Goal: Task Accomplishment & Management: Manage account settings

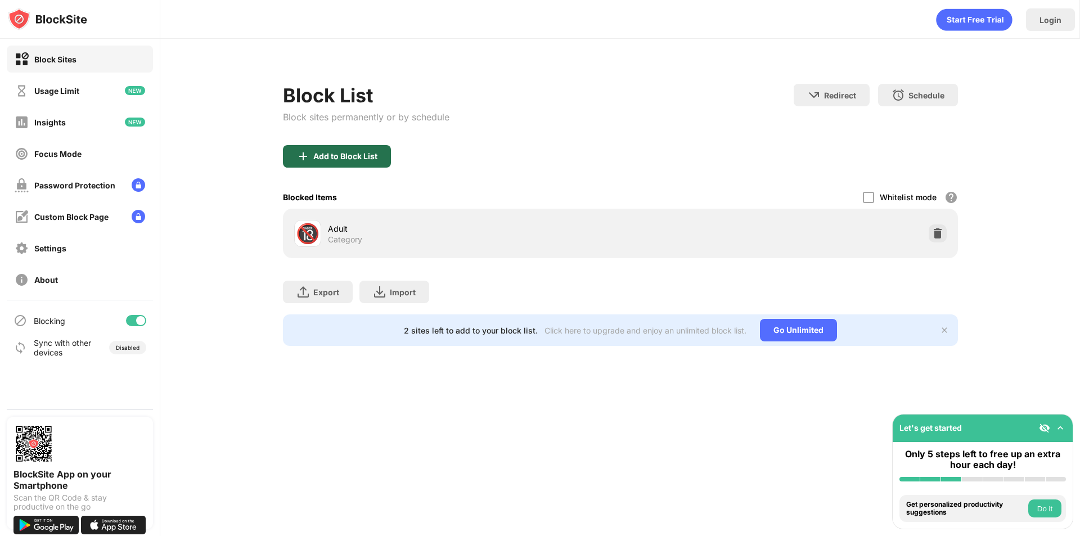
click at [361, 159] on div "Add to Block List" at bounding box center [345, 156] width 64 height 9
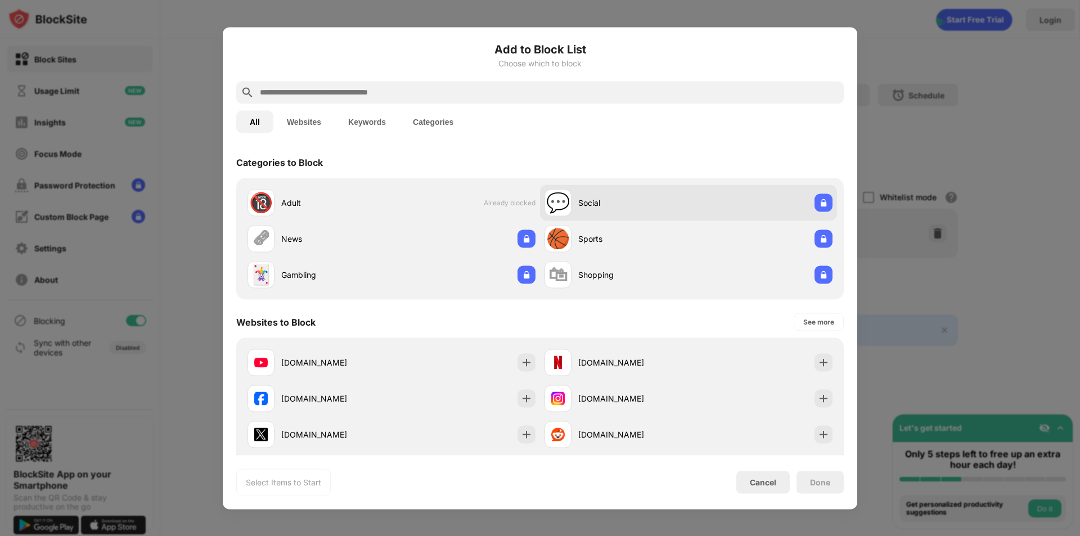
click at [649, 202] on div "Social" at bounding box center [633, 203] width 110 height 12
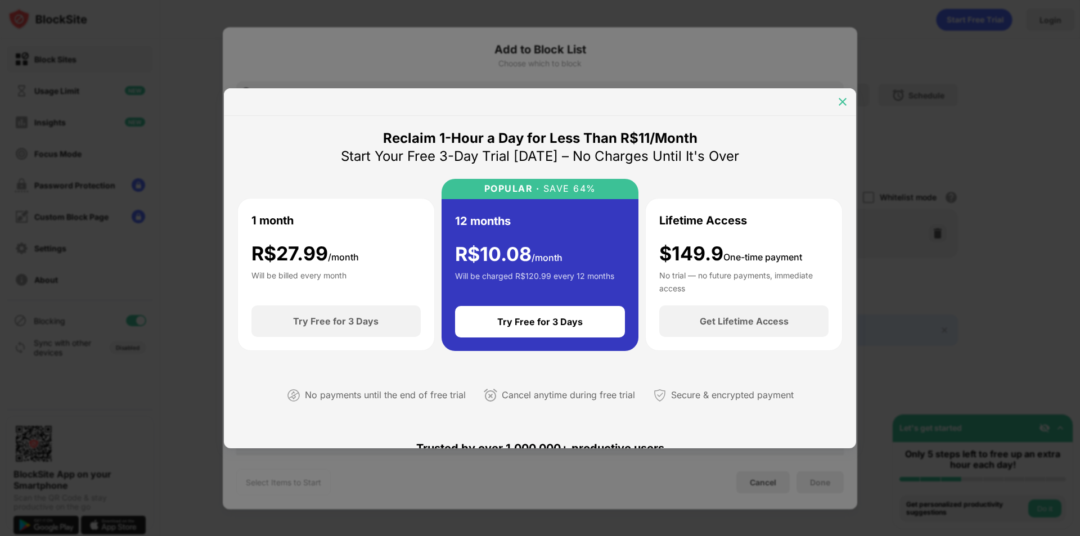
click at [844, 97] on img at bounding box center [842, 101] width 11 height 11
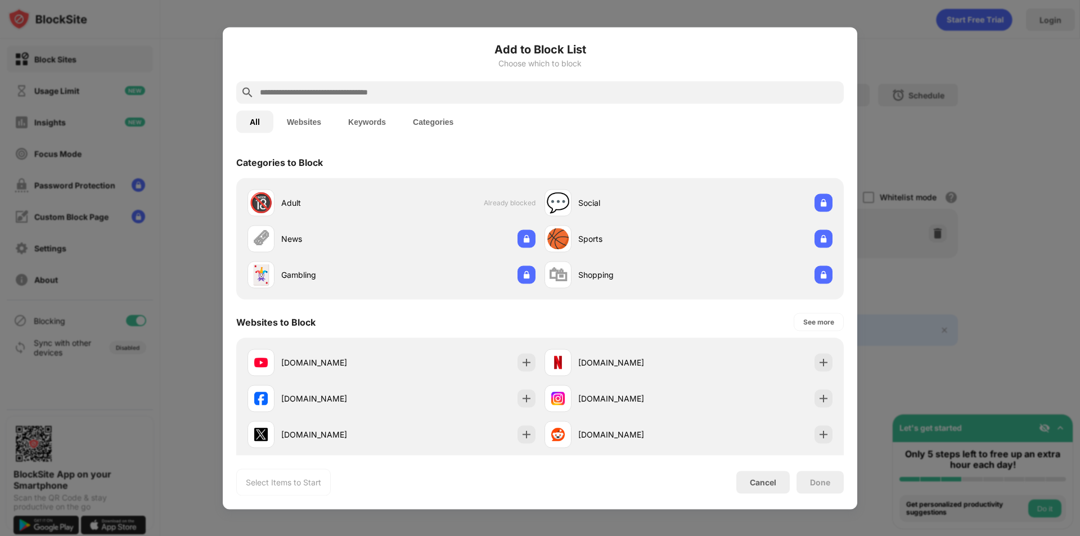
click at [398, 93] on input "text" at bounding box center [549, 91] width 580 height 13
click at [292, 430] on div "[DOMAIN_NAME]" at bounding box center [336, 435] width 110 height 12
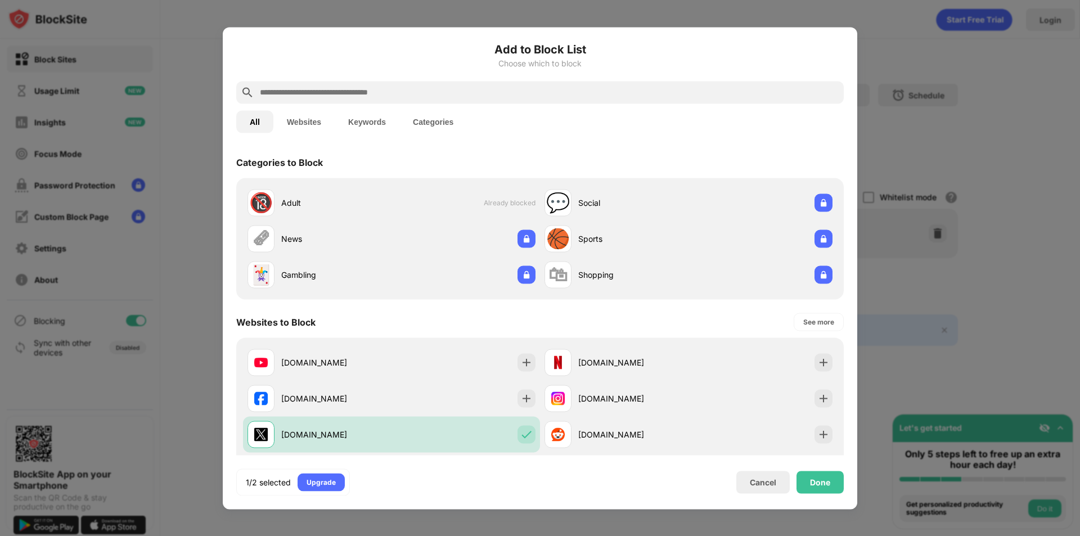
click at [324, 88] on input "text" at bounding box center [549, 91] width 580 height 13
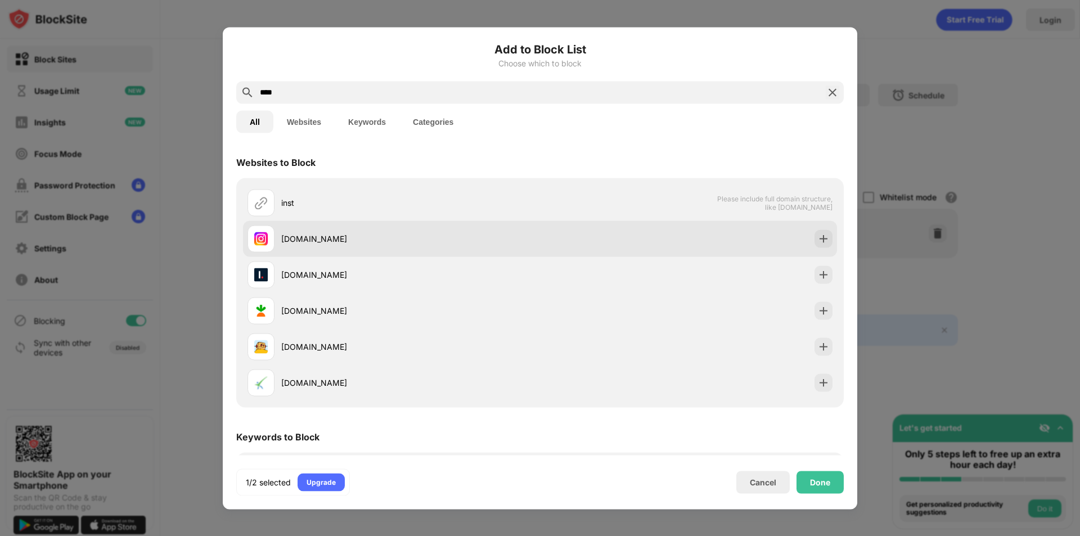
type input "****"
click at [327, 241] on div "[DOMAIN_NAME]" at bounding box center [410, 239] width 259 height 12
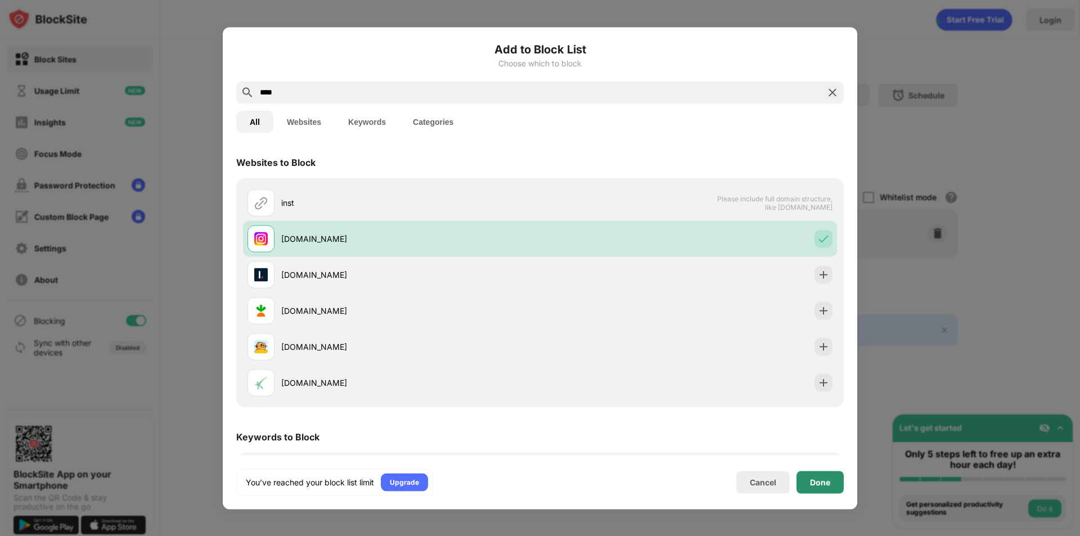
click at [803, 479] on div "Done" at bounding box center [819, 482] width 47 height 22
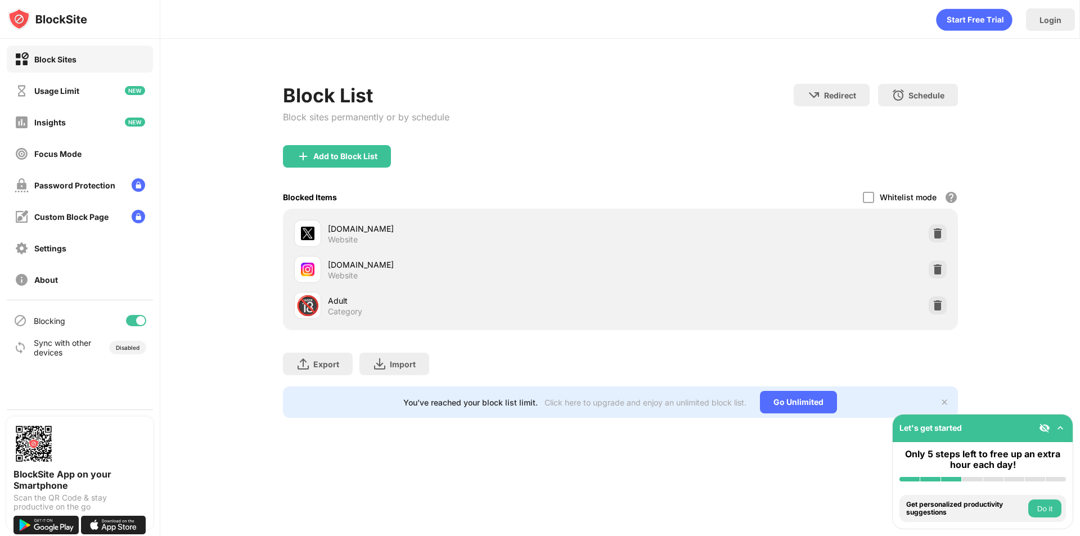
click at [361, 156] on div "Add to Block List" at bounding box center [345, 156] width 64 height 9
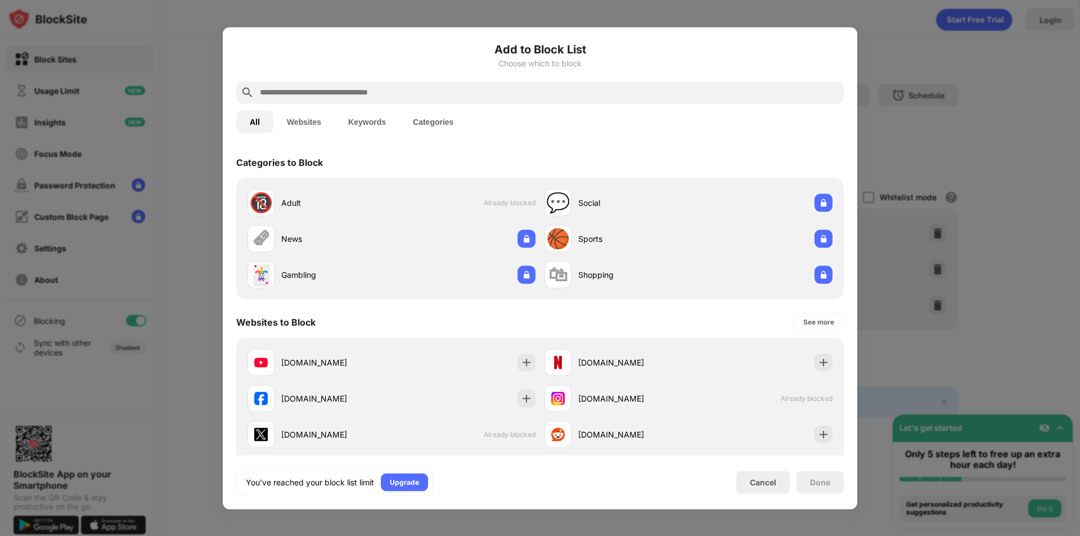
click at [401, 97] on input "text" at bounding box center [549, 91] width 580 height 13
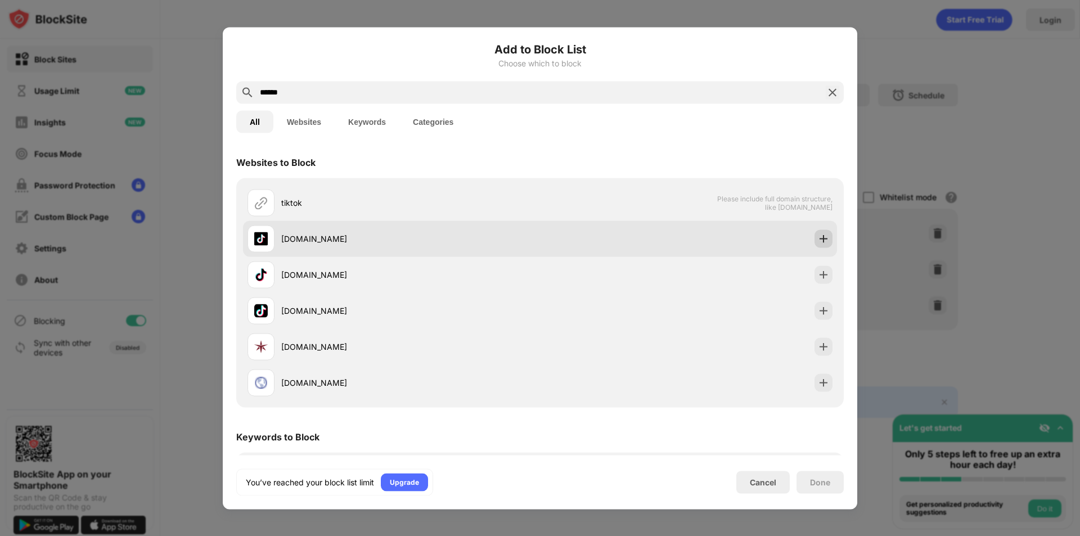
type input "******"
click at [818, 241] on img at bounding box center [823, 238] width 11 height 11
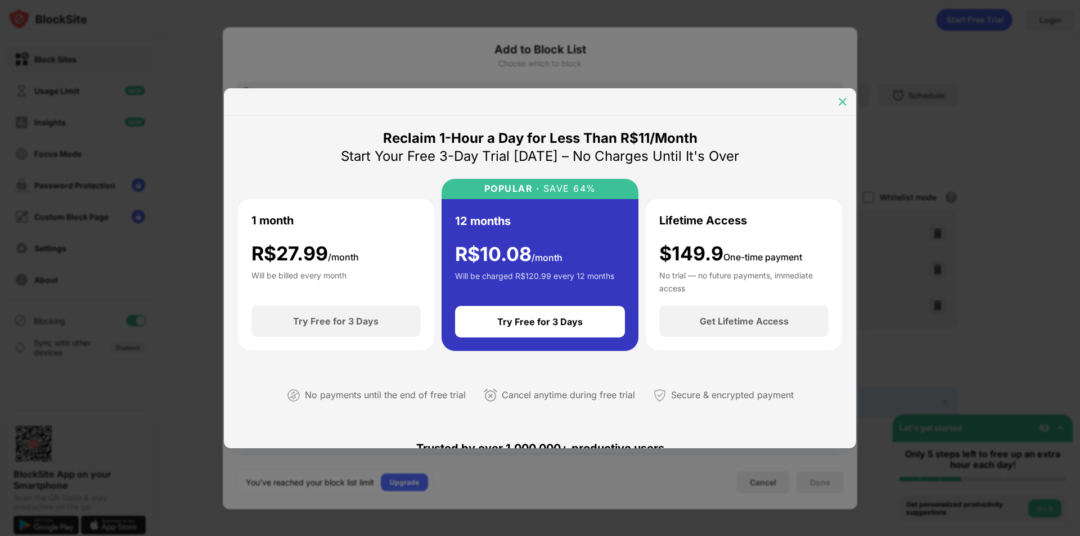
click at [845, 99] on img at bounding box center [842, 101] width 11 height 11
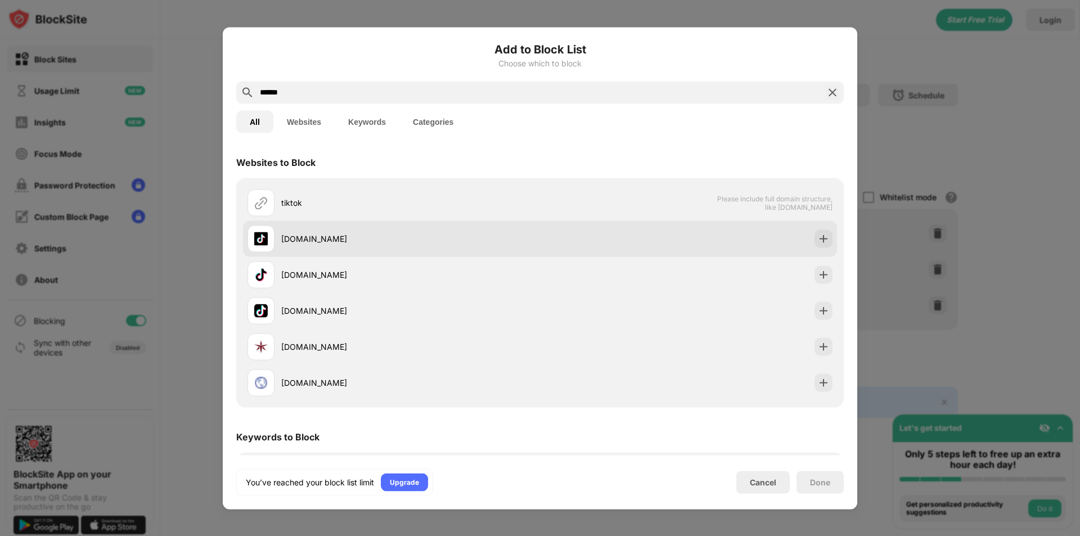
click at [460, 234] on div "[DOMAIN_NAME]" at bounding box center [410, 239] width 259 height 12
click at [486, 244] on div "[DOMAIN_NAME]" at bounding box center [410, 239] width 259 height 12
click at [805, 242] on div "[DOMAIN_NAME]" at bounding box center [540, 238] width 594 height 36
click at [818, 242] on img at bounding box center [823, 238] width 11 height 11
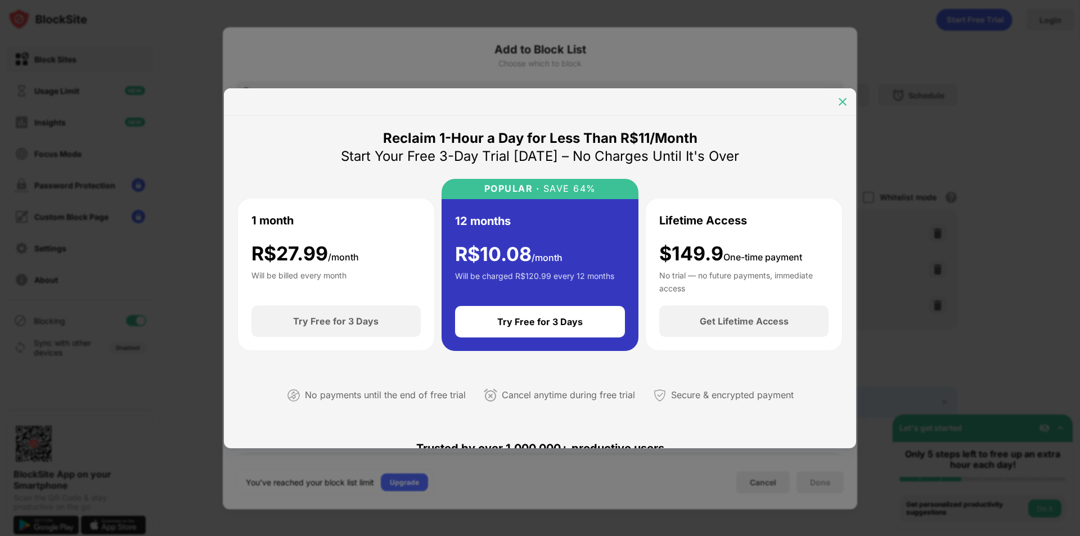
click at [849, 98] on div at bounding box center [843, 102] width 18 height 18
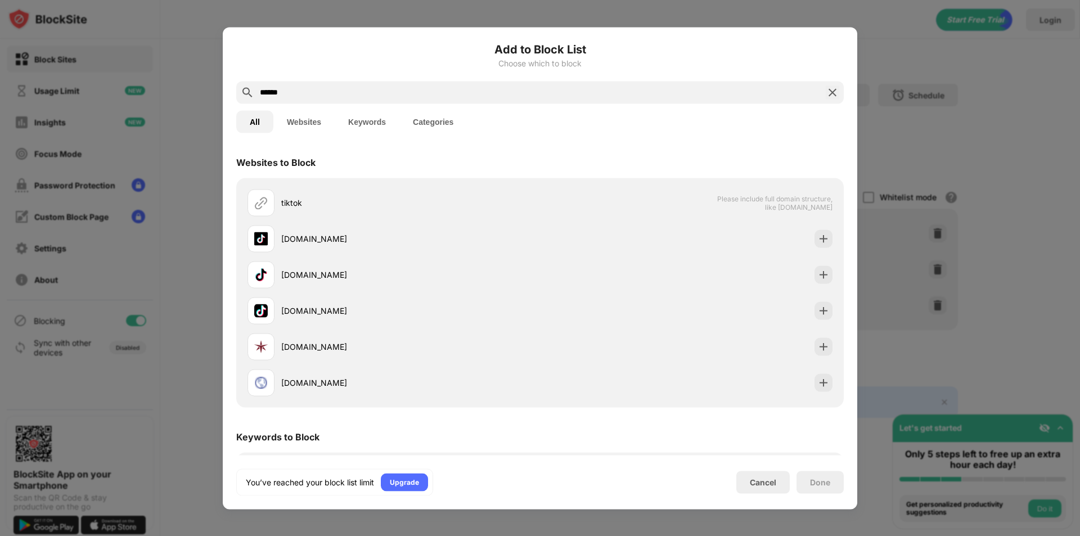
click at [832, 96] on img at bounding box center [832, 91] width 13 height 13
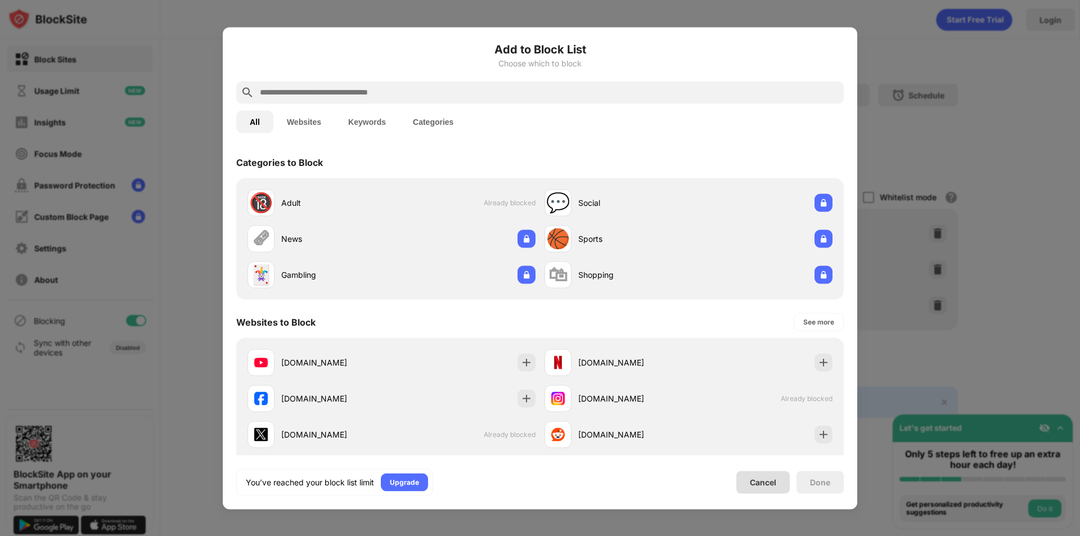
click at [760, 494] on div "You’ve reached your block list limit Upgrade Cancel Done" at bounding box center [539, 482] width 607 height 27
click at [762, 480] on div "Cancel" at bounding box center [763, 483] width 26 height 10
